Goal: Task Accomplishment & Management: Manage account settings

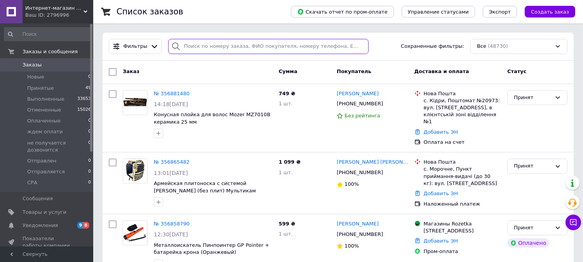
click at [199, 45] on input "search" at bounding box center [268, 46] width 200 height 15
paste input "[PHONE_NUMBER]"
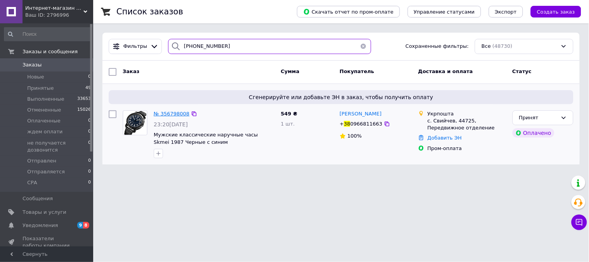
type input "[PHONE_NUMBER]"
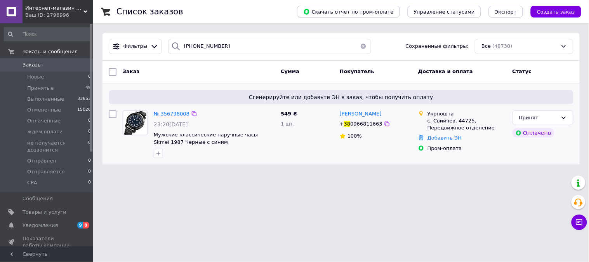
click at [160, 111] on span "№ 356798008" at bounding box center [172, 114] width 36 height 6
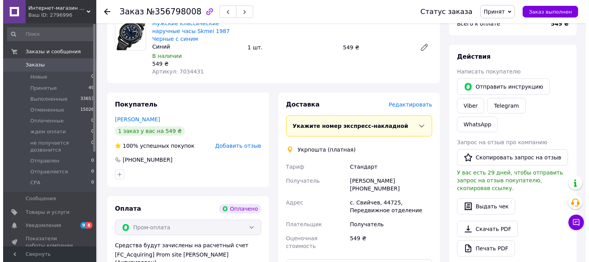
scroll to position [302, 0]
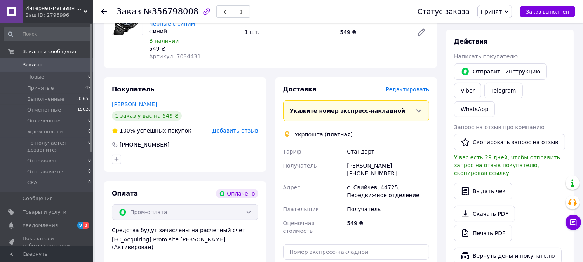
click at [410, 86] on span "Редактировать" at bounding box center [406, 89] width 43 height 6
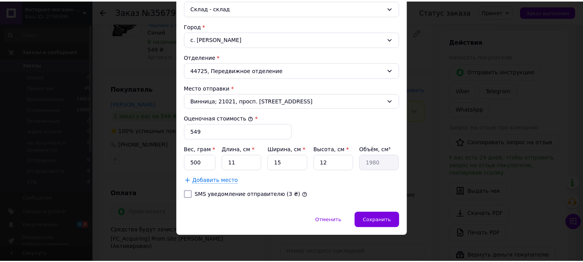
scroll to position [224, 0]
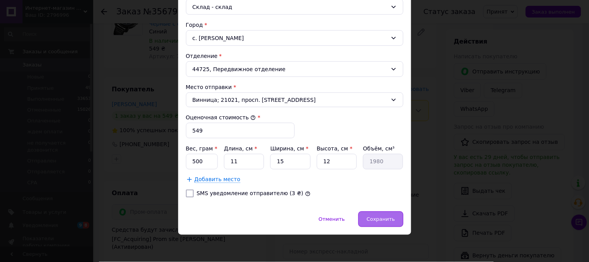
click at [383, 222] on span "Сохранить" at bounding box center [380, 219] width 28 height 6
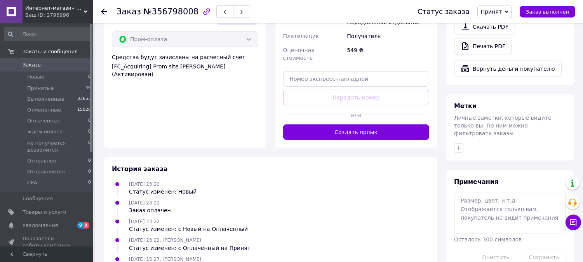
scroll to position [431, 0]
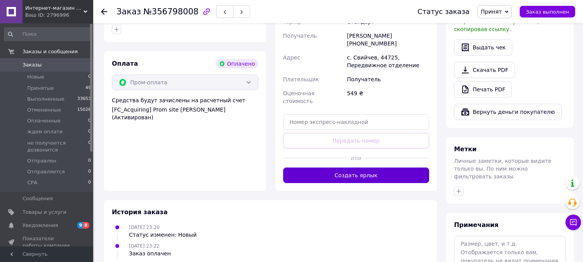
click at [381, 167] on button "Создать ярлык" at bounding box center [356, 175] width 146 height 16
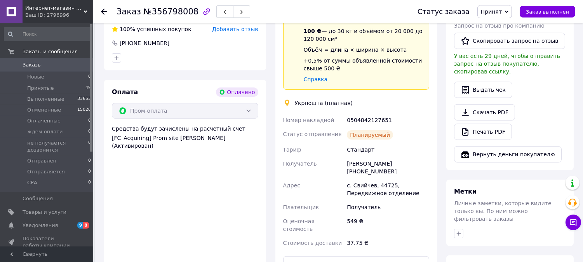
scroll to position [388, 0]
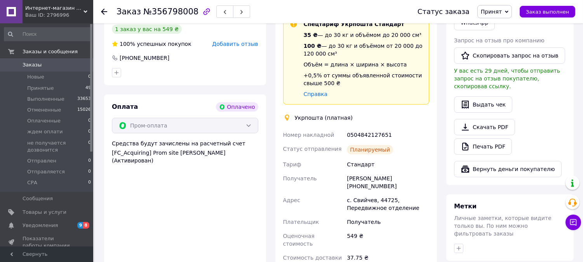
click at [374, 128] on div "0504842127651" at bounding box center [387, 135] width 85 height 14
click at [375, 128] on div "0504842127651" at bounding box center [387, 135] width 85 height 14
copy div "0504842127651"
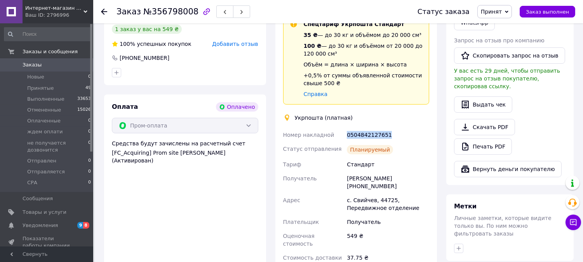
click at [47, 66] on span "Заказы" at bounding box center [47, 64] width 49 height 7
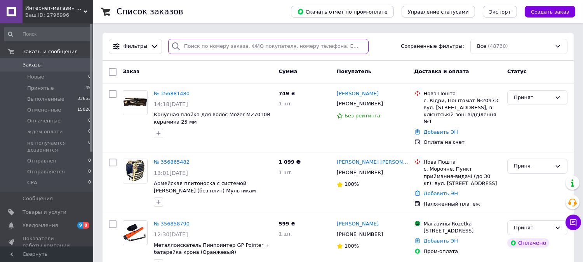
click at [198, 45] on input "search" at bounding box center [268, 46] width 200 height 15
paste input "[PHONE_NUMBER]"
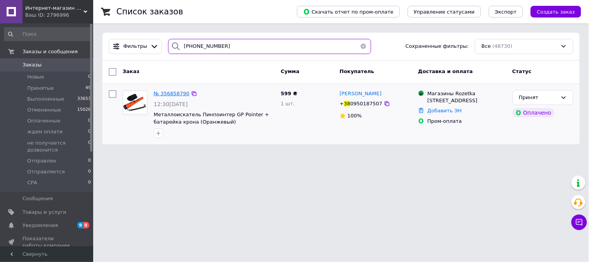
type input "[PHONE_NUMBER]"
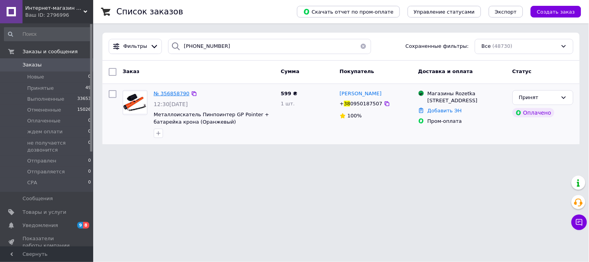
click at [174, 91] on span "№ 356858790" at bounding box center [172, 93] width 36 height 6
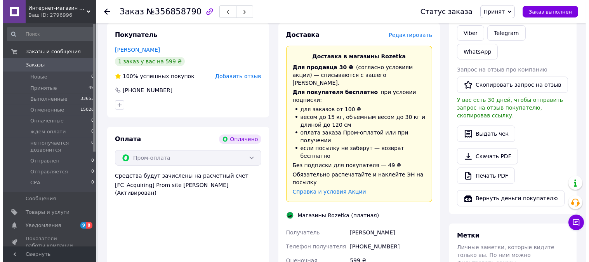
scroll to position [302, 0]
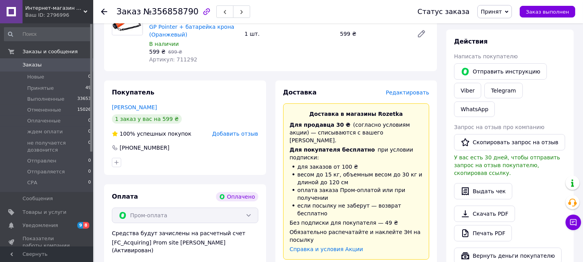
click at [414, 90] on span "Редактировать" at bounding box center [406, 92] width 43 height 6
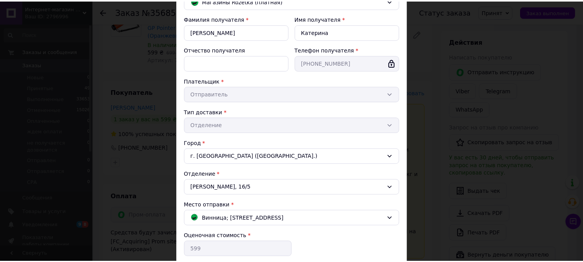
scroll to position [175, 0]
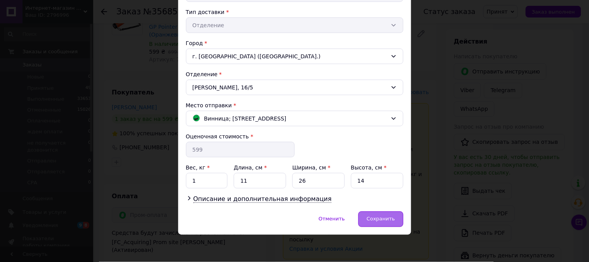
click at [382, 224] on div "Сохранить" at bounding box center [380, 219] width 45 height 16
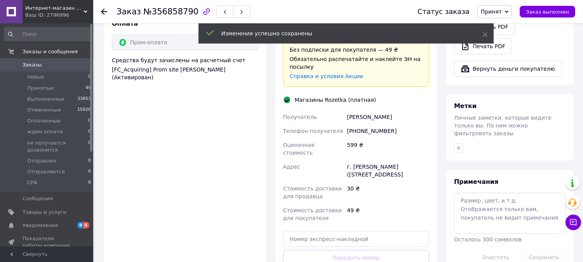
scroll to position [560, 0]
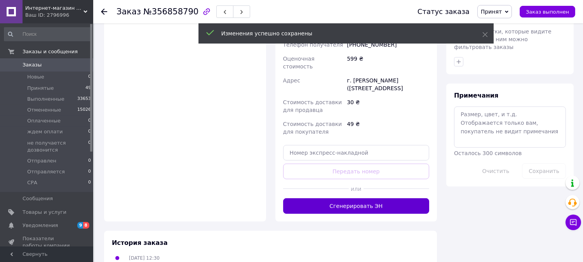
click at [376, 198] on button "Сгенерировать ЭН" at bounding box center [356, 206] width 146 height 16
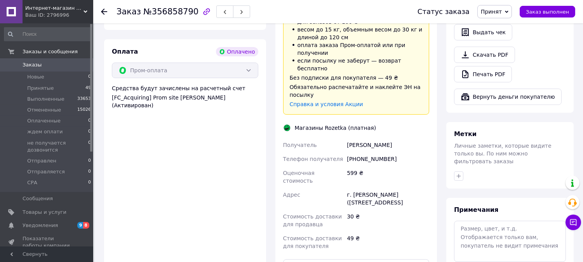
scroll to position [431, 0]
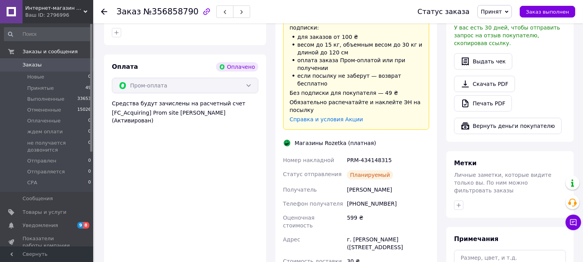
click at [83, 13] on icon at bounding box center [85, 12] width 4 height 4
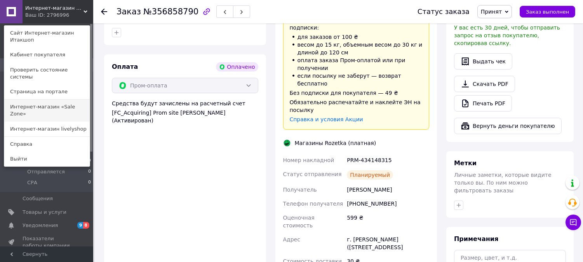
click at [72, 99] on link "Интернет-магазин «Sale Zone»" at bounding box center [46, 110] width 85 height 22
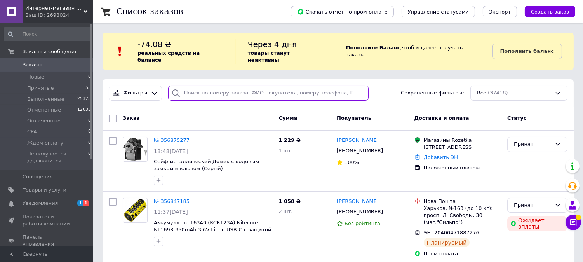
click at [230, 88] on input "search" at bounding box center [268, 92] width 200 height 15
paste input "[PHONE_NUMBER]"
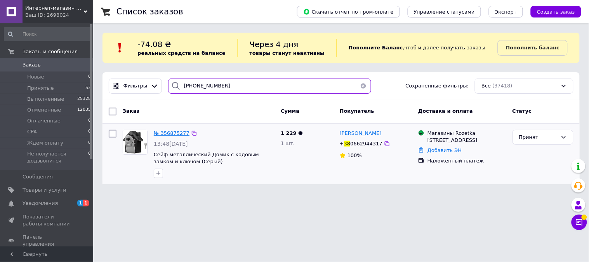
type input "38 (066) 294-43-17"
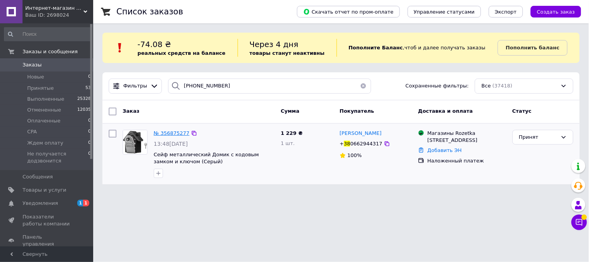
click at [172, 130] on span "№ 356875277" at bounding box center [172, 133] width 36 height 6
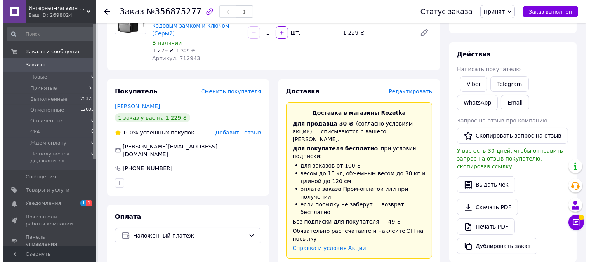
scroll to position [86, 0]
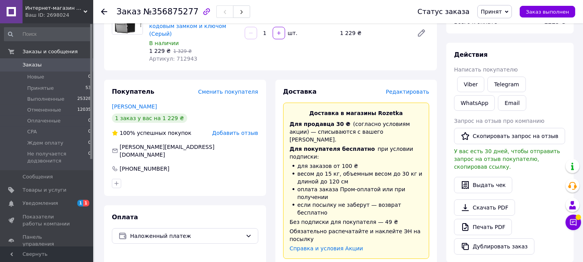
click at [407, 91] on span "Редактировать" at bounding box center [406, 91] width 43 height 6
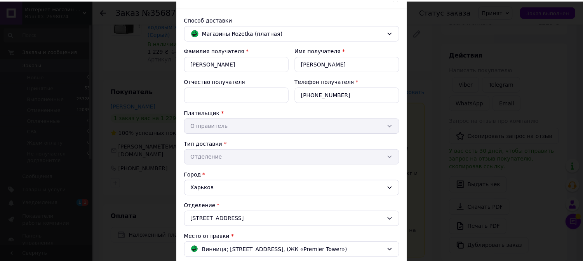
scroll to position [175, 0]
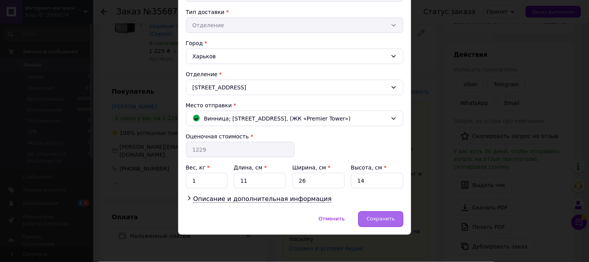
click at [375, 220] on span "Сохранить" at bounding box center [380, 219] width 28 height 6
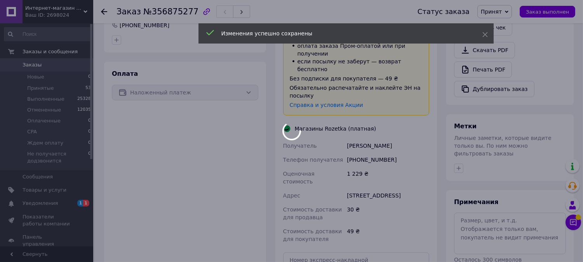
scroll to position [340, 0]
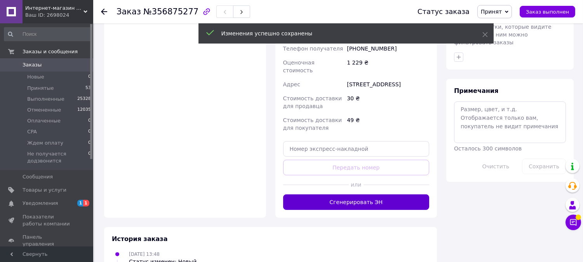
click at [386, 194] on button "Сгенерировать ЭН" at bounding box center [356, 202] width 146 height 16
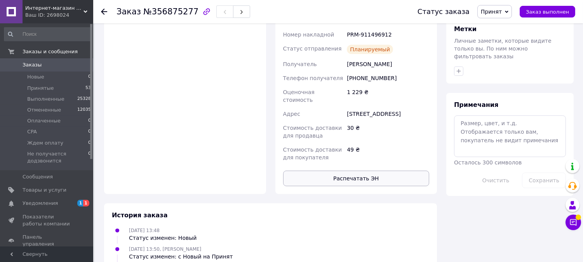
click at [369, 170] on button "Распечатать ЭН" at bounding box center [356, 178] width 146 height 16
click at [52, 62] on span "Заказы" at bounding box center [47, 64] width 49 height 7
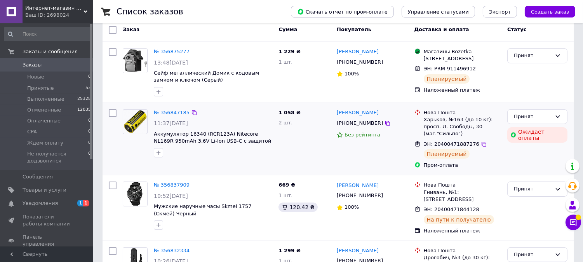
scroll to position [43, 0]
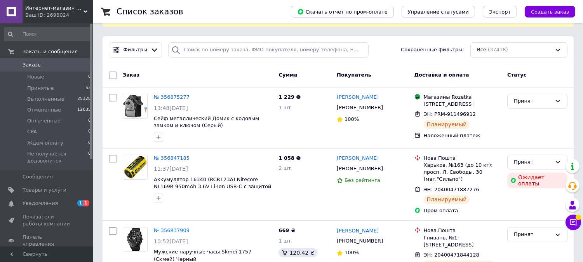
click at [87, 14] on div "Ваш ID: 2698024" at bounding box center [59, 15] width 68 height 7
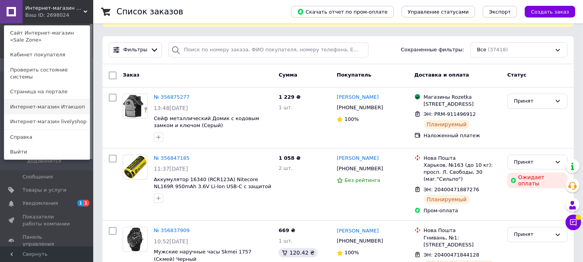
click at [65, 100] on link "Интернет-магазин Итакшоп" at bounding box center [46, 106] width 85 height 15
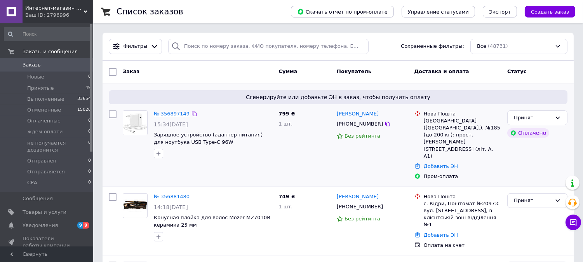
click at [167, 113] on link "№ 356897149" at bounding box center [172, 114] width 36 height 6
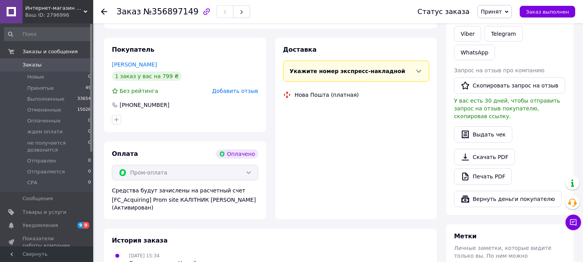
scroll to position [345, 0]
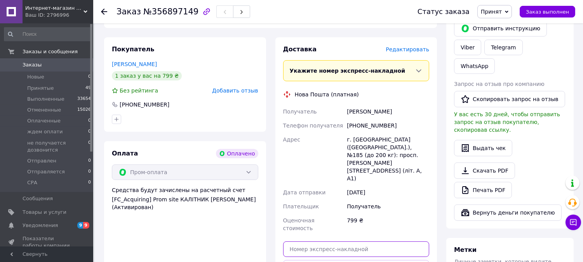
click at [352, 241] on input "text" at bounding box center [356, 249] width 146 height 16
paste input "20400471917795"
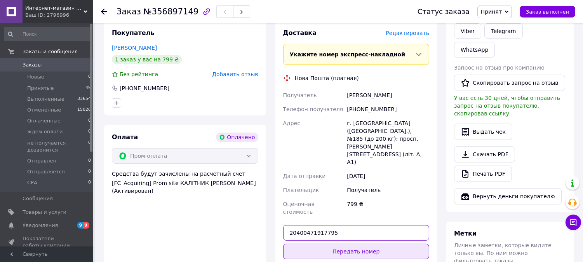
scroll to position [388, 0]
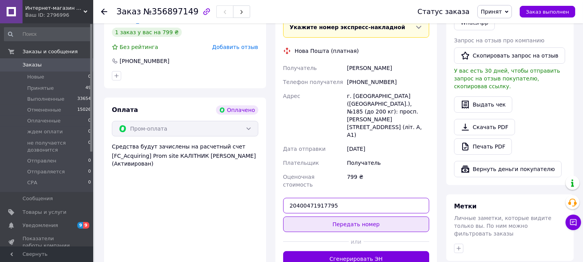
type input "20400471917795"
click at [376, 216] on button "Передать номер" at bounding box center [356, 224] width 146 height 16
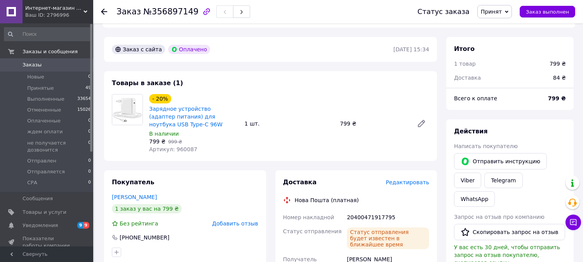
scroll to position [215, 0]
